Goal: Information Seeking & Learning: Find specific page/section

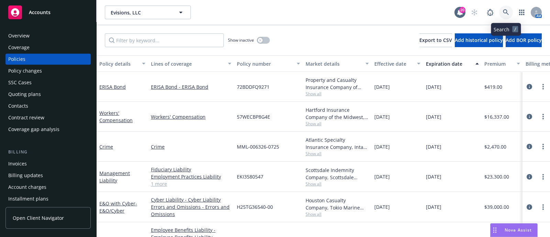
click at [506, 9] on link at bounding box center [506, 12] width 14 height 14
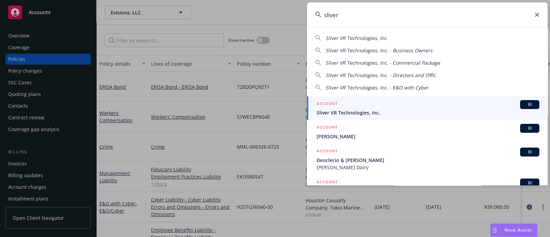
type input "sliver"
click at [336, 101] on h5 "ACCOUNT" at bounding box center [326, 104] width 21 height 8
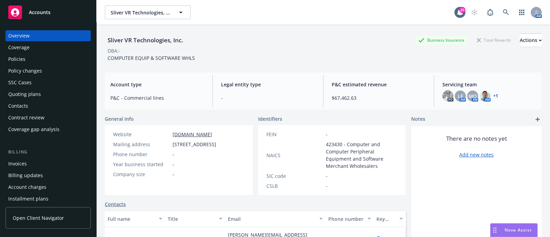
click at [67, 56] on div "Policies" at bounding box center [48, 59] width 80 height 11
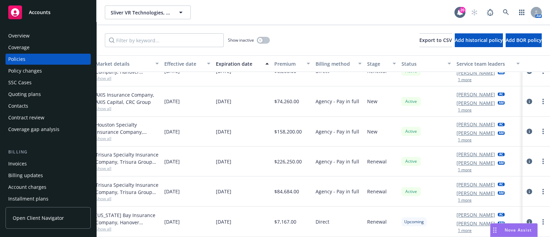
scroll to position [22, 216]
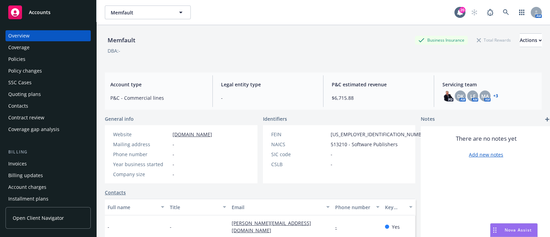
click at [29, 57] on div "Policies" at bounding box center [48, 59] width 80 height 11
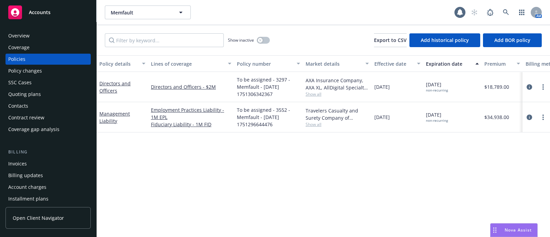
click at [43, 95] on div "Quoting plans" at bounding box center [48, 94] width 80 height 11
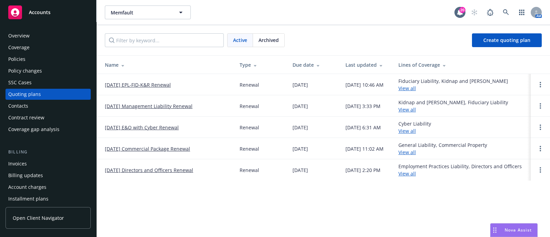
click at [141, 128] on link "09/29/25 E&O with Cyber Renewal" at bounding box center [142, 127] width 74 height 7
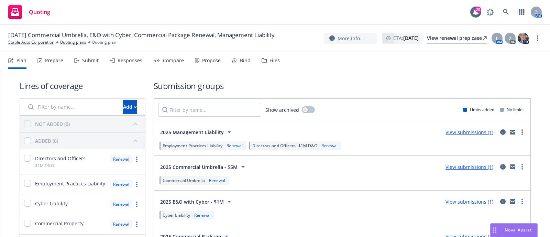
click at [277, 60] on div "Files" at bounding box center [274, 60] width 10 height 5
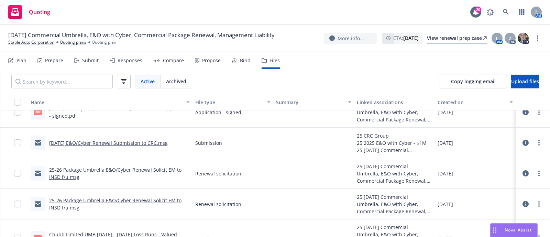
scroll to position [286, 0]
